Goal: Transaction & Acquisition: Register for event/course

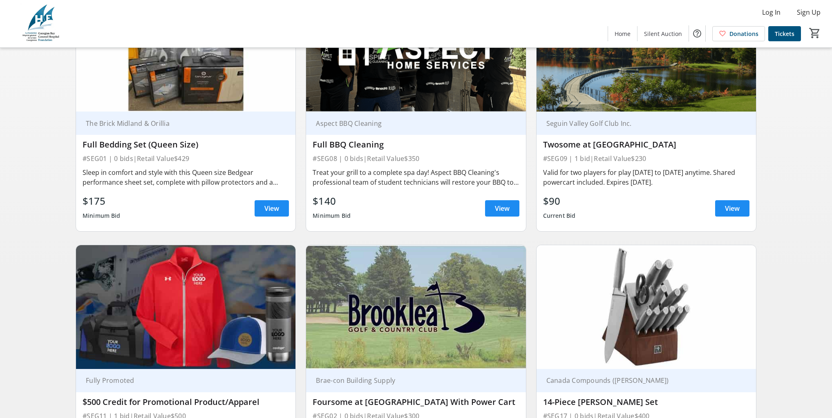
scroll to position [359, 0]
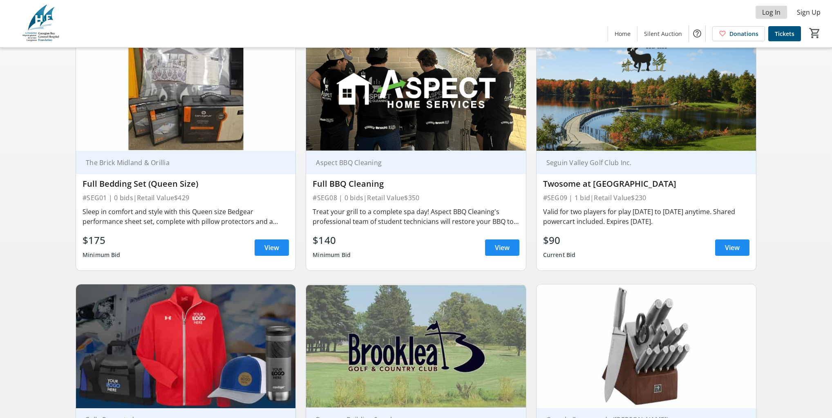
click at [771, 13] on span "Log In" at bounding box center [771, 12] width 18 height 10
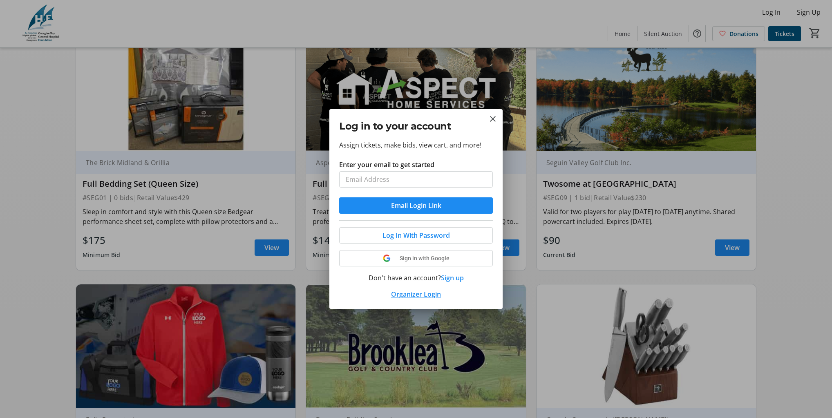
click at [424, 175] on input "Enter your email to get started" at bounding box center [416, 179] width 154 height 16
type input "[PERSON_NAME][EMAIL_ADDRESS][DOMAIN_NAME]"
click at [424, 237] on span "Log In With Password" at bounding box center [415, 235] width 67 height 10
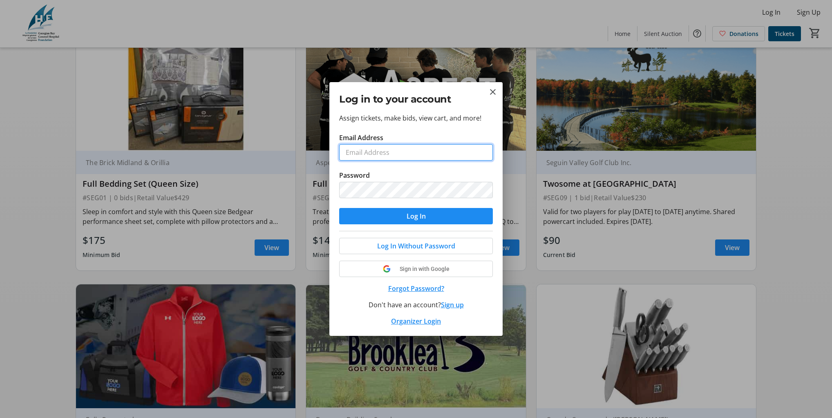
click at [398, 153] on input "Email Address" at bounding box center [416, 152] width 154 height 16
type input "[PERSON_NAME][EMAIL_ADDRESS][DOMAIN_NAME]"
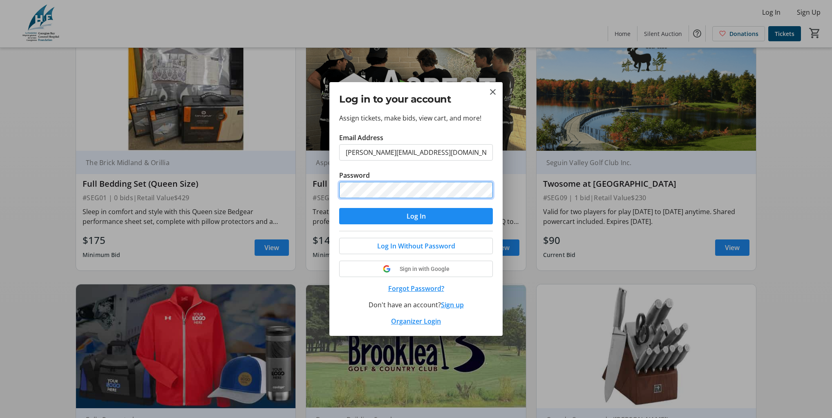
click at [339, 208] on button "Log In" at bounding box center [416, 216] width 154 height 16
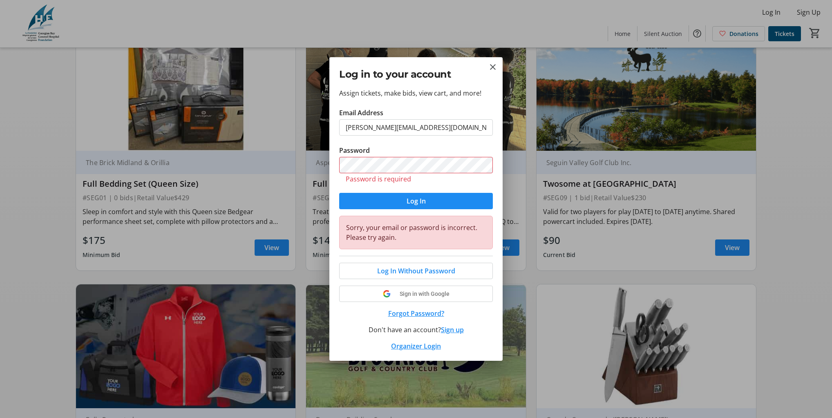
click at [416, 314] on button "Forgot Password?" at bounding box center [416, 313] width 154 height 10
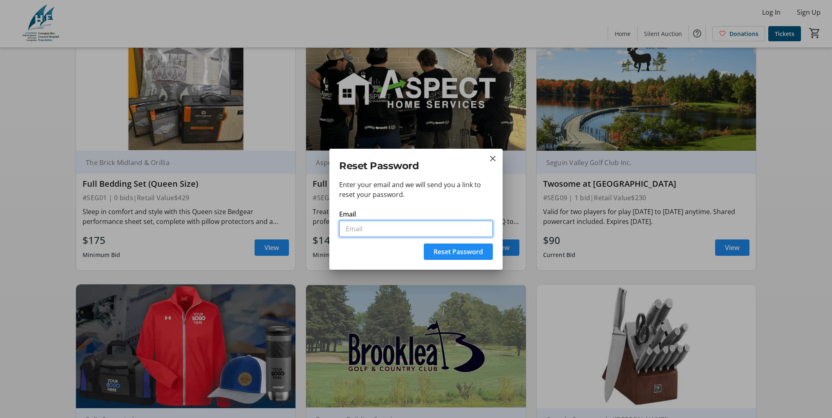
click at [378, 228] on input "Email" at bounding box center [416, 229] width 154 height 16
type input "[PERSON_NAME][EMAIL_ADDRESS][DOMAIN_NAME]"
click at [452, 250] on span "Reset Password" at bounding box center [457, 252] width 49 height 10
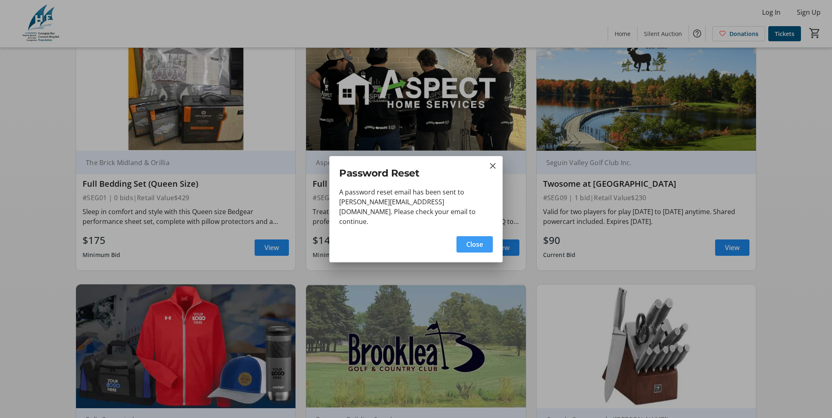
click at [472, 242] on span "Close" at bounding box center [474, 244] width 17 height 10
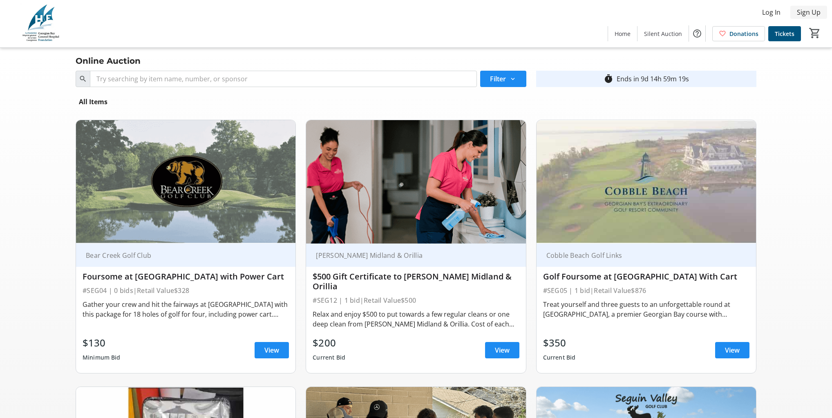
click at [809, 13] on span "Sign Up" at bounding box center [809, 12] width 24 height 10
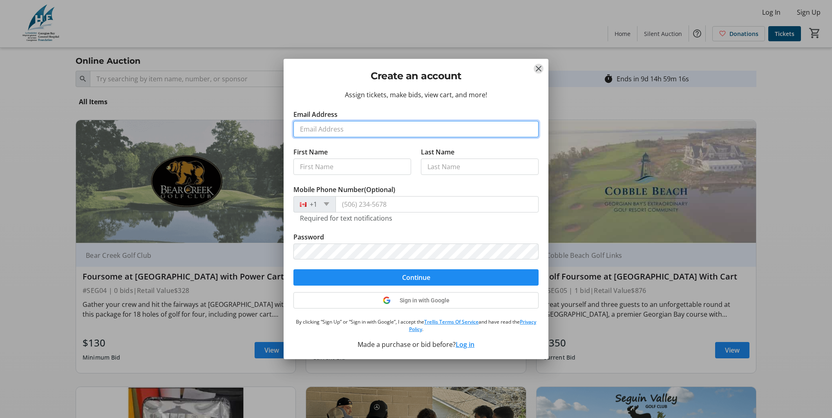
click at [368, 125] on input "Email Address" at bounding box center [415, 129] width 245 height 16
type input "[PERSON_NAME][EMAIL_ADDRESS][DOMAIN_NAME]"
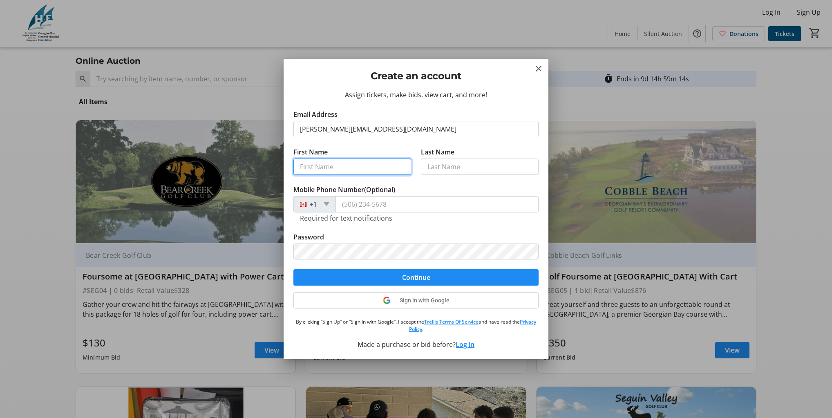
type input "[PERSON_NAME]"
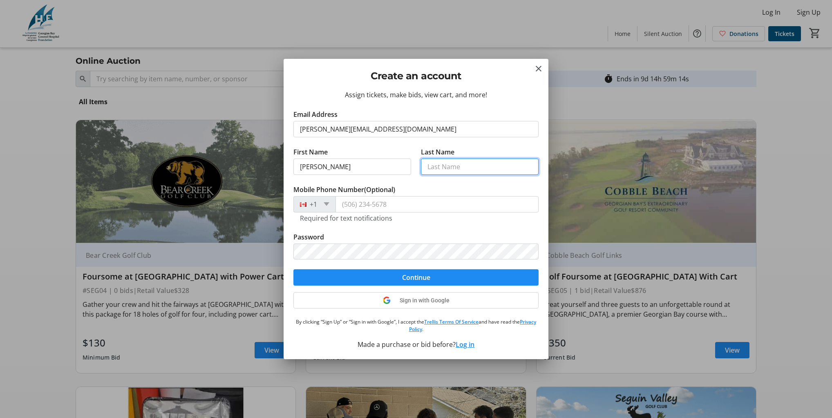
type input "[PERSON_NAME]"
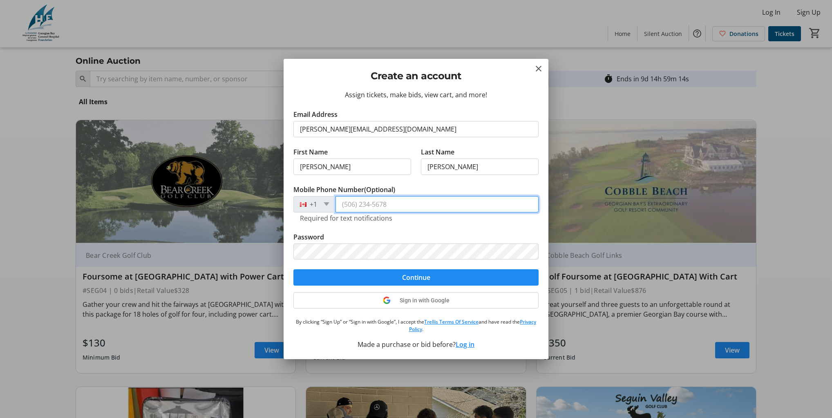
type input "[PHONE_NUMBER]"
click at [443, 279] on span "submit" at bounding box center [415, 278] width 245 height 20
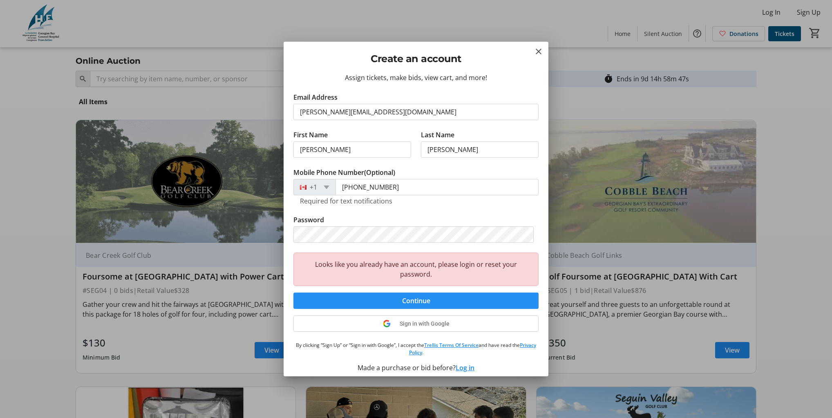
click at [438, 298] on span "submit" at bounding box center [415, 301] width 245 height 20
click at [539, 50] on mat-icon "Close" at bounding box center [538, 52] width 10 height 10
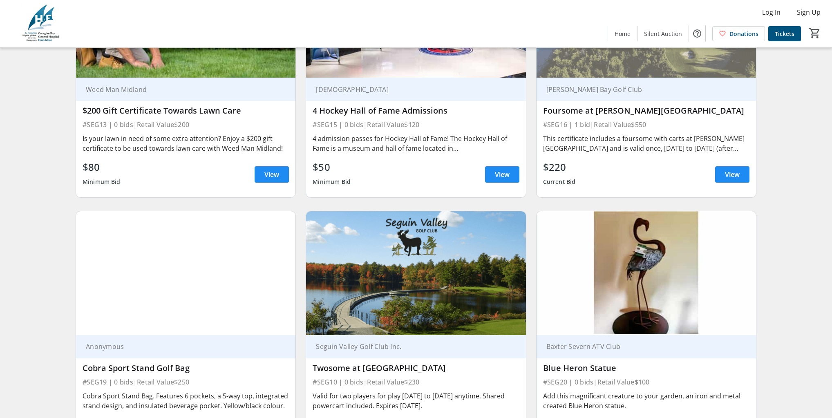
scroll to position [1569, 0]
